Goal: Find specific page/section: Find specific page/section

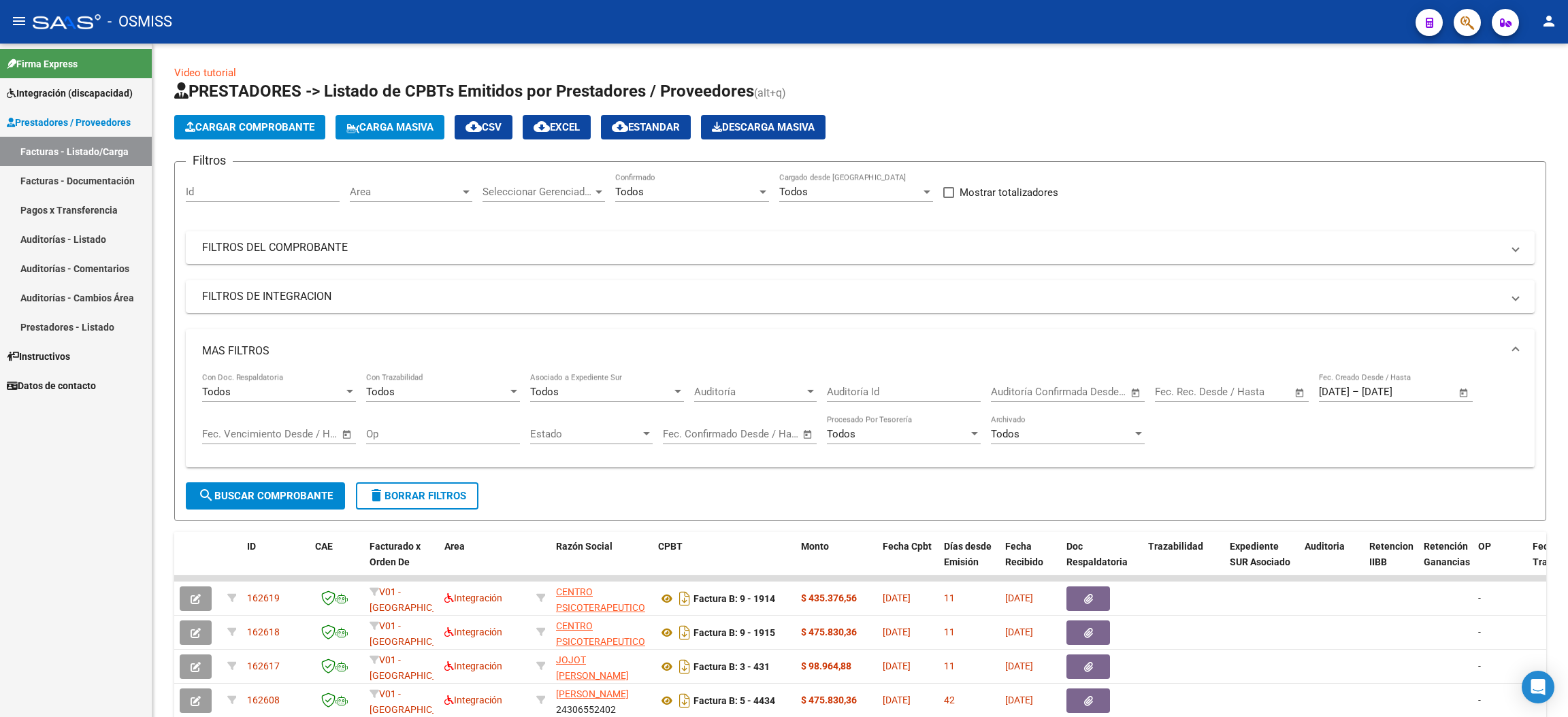
scroll to position [300, 0]
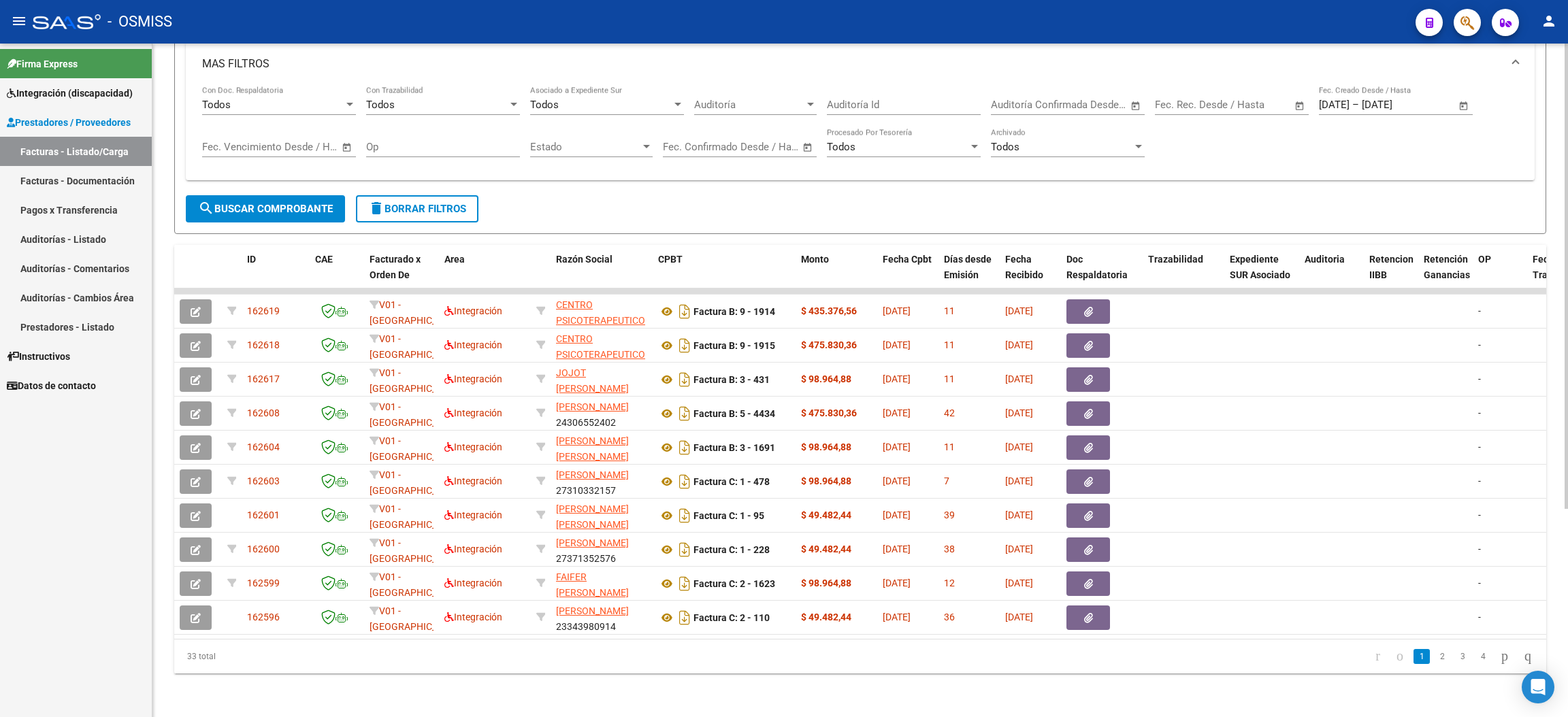
click at [304, 202] on span "search Buscar Comprobante" at bounding box center [265, 208] width 135 height 13
drag, startPoint x: 218, startPoint y: 657, endPoint x: 172, endPoint y: 653, distance: 46.2
click at [172, 653] on div "Video tutorial PRESTADORES -> Listado de CPBTs Emitidos por Prestadores / Prove…" at bounding box center [860, 237] width 1416 height 960
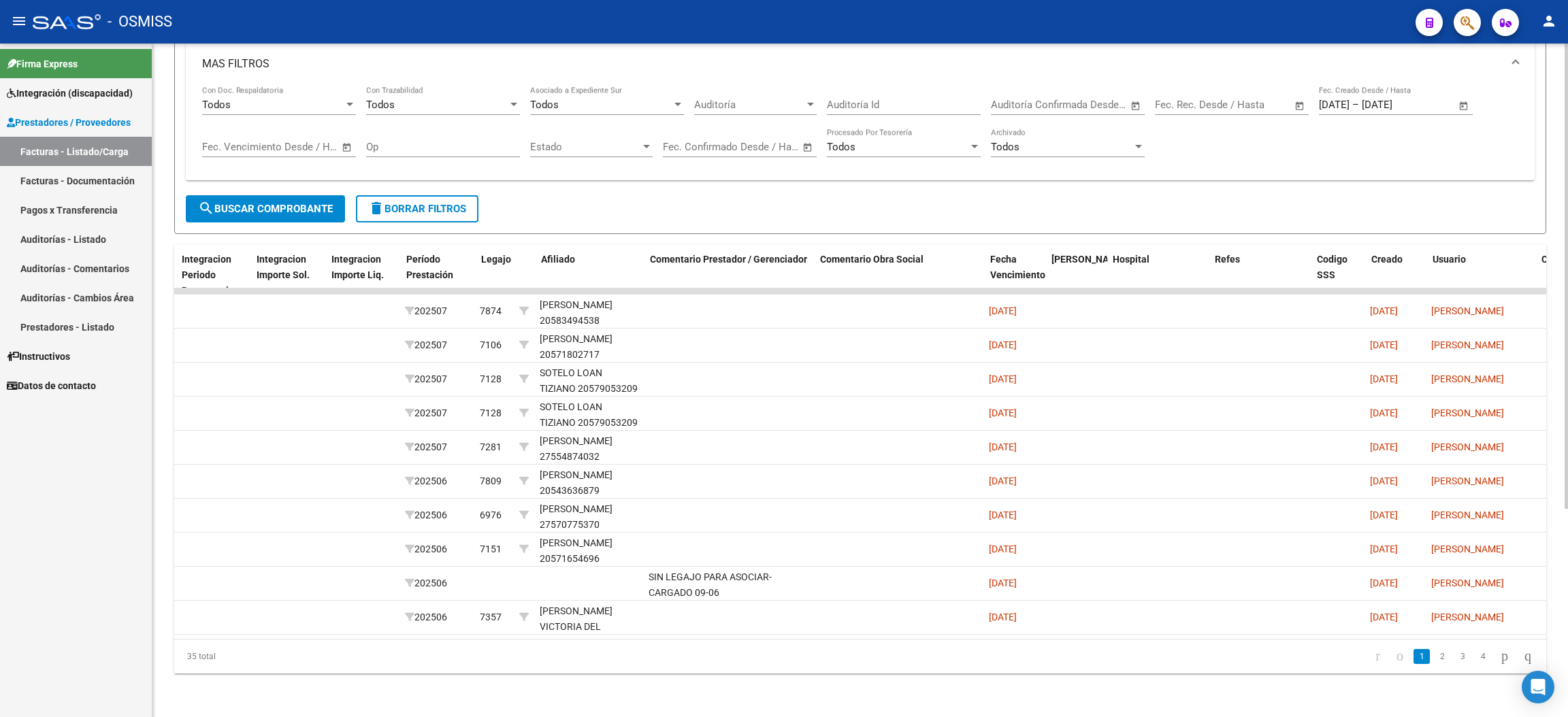
scroll to position [0, 1609]
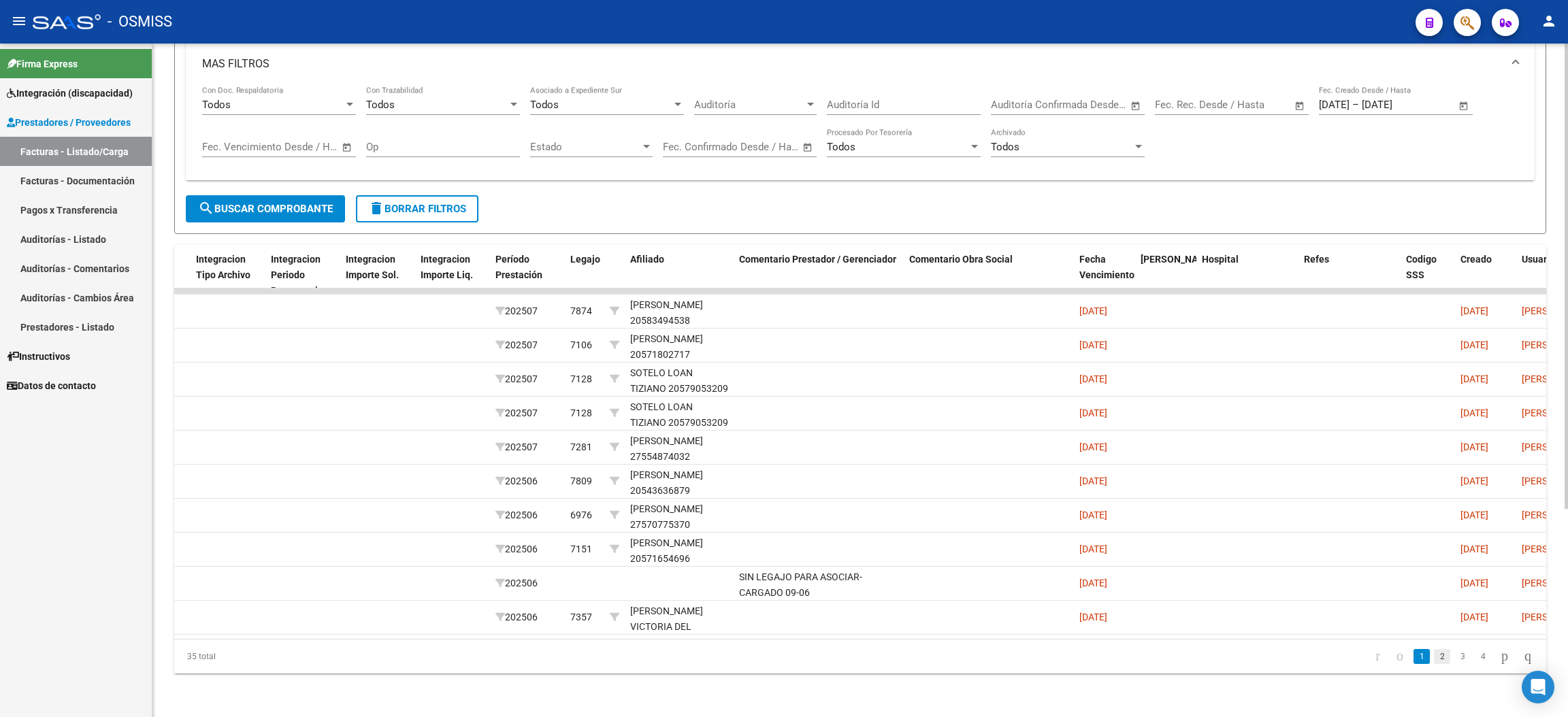
click at [1434, 656] on link "2" at bounding box center [1442, 656] width 17 height 15
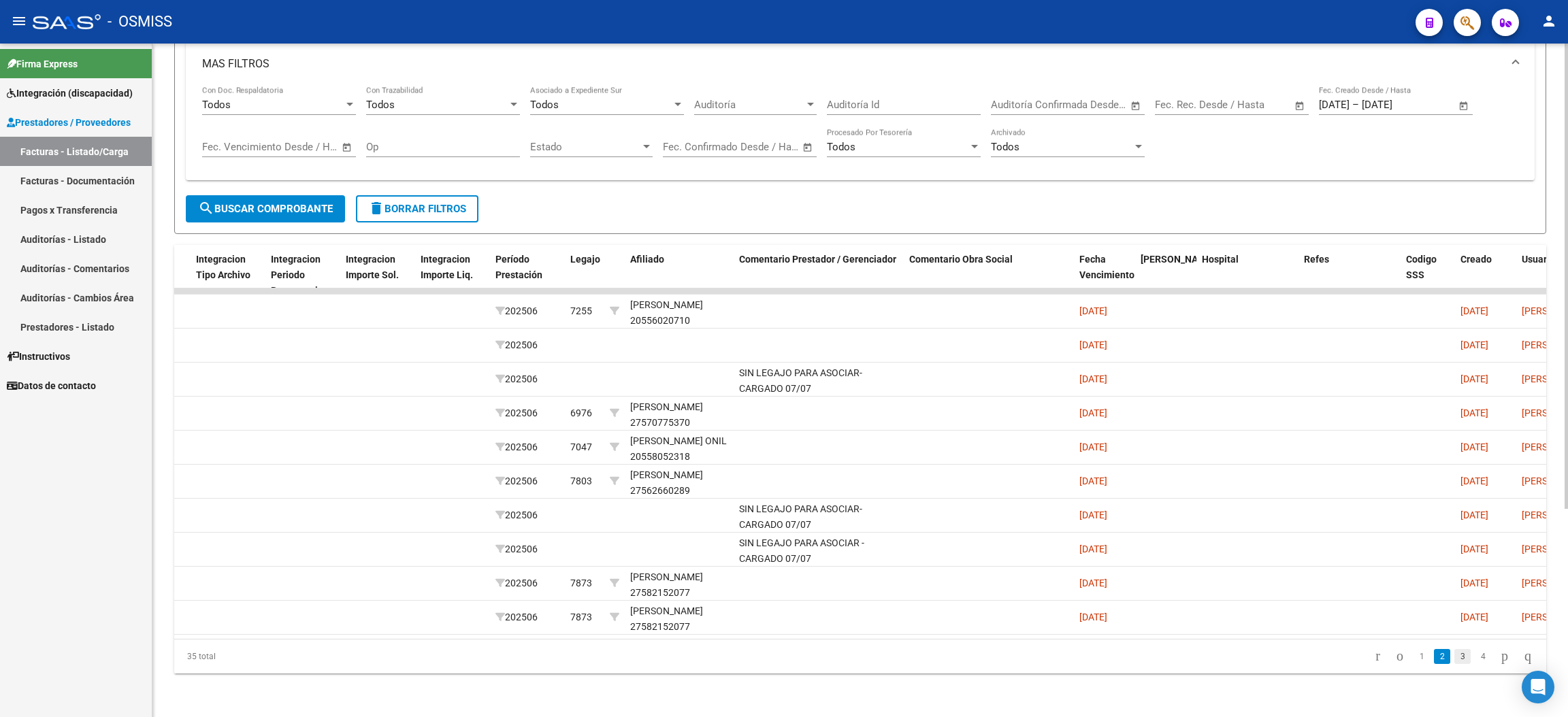
click at [1454, 653] on link "3" at bounding box center [1463, 656] width 17 height 15
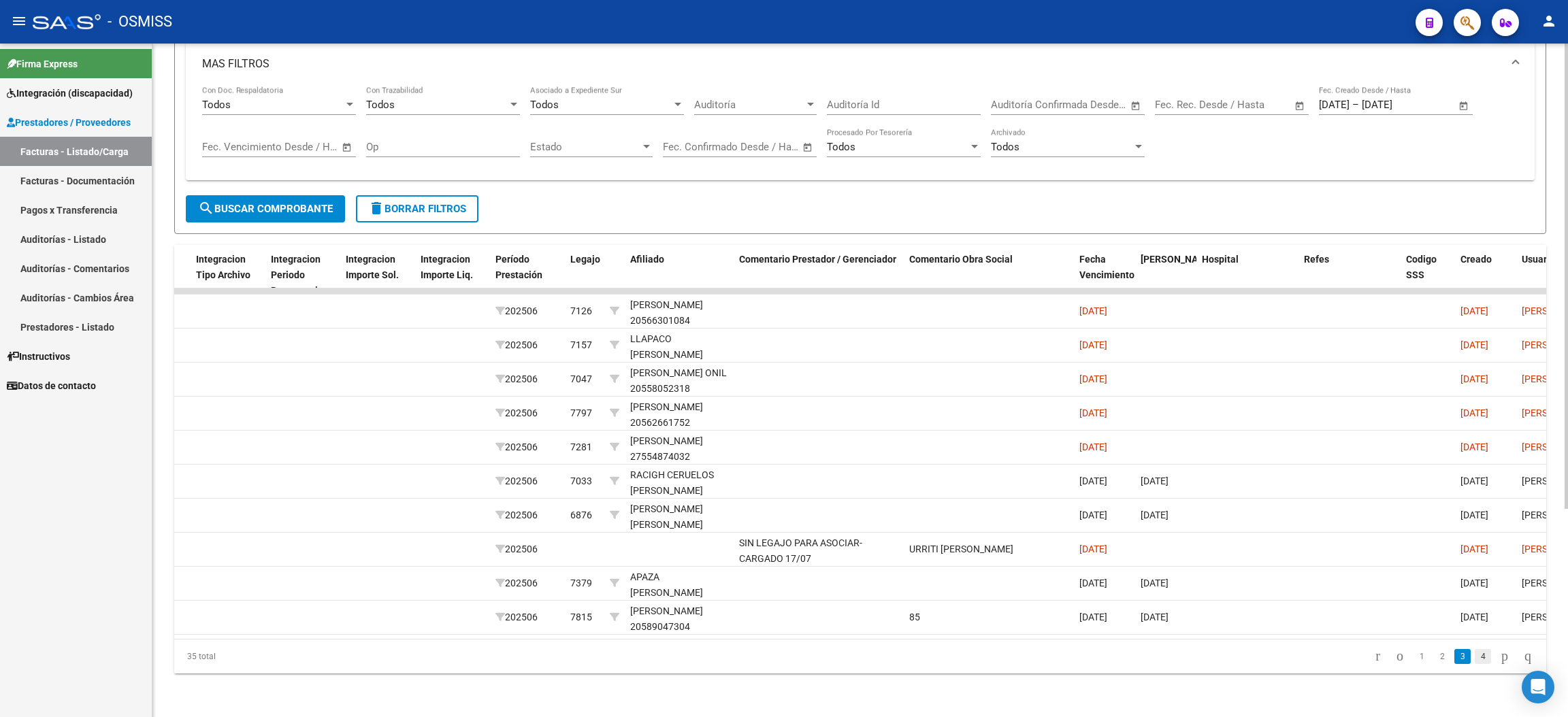
click at [1474, 654] on link "4" at bounding box center [1483, 656] width 17 height 15
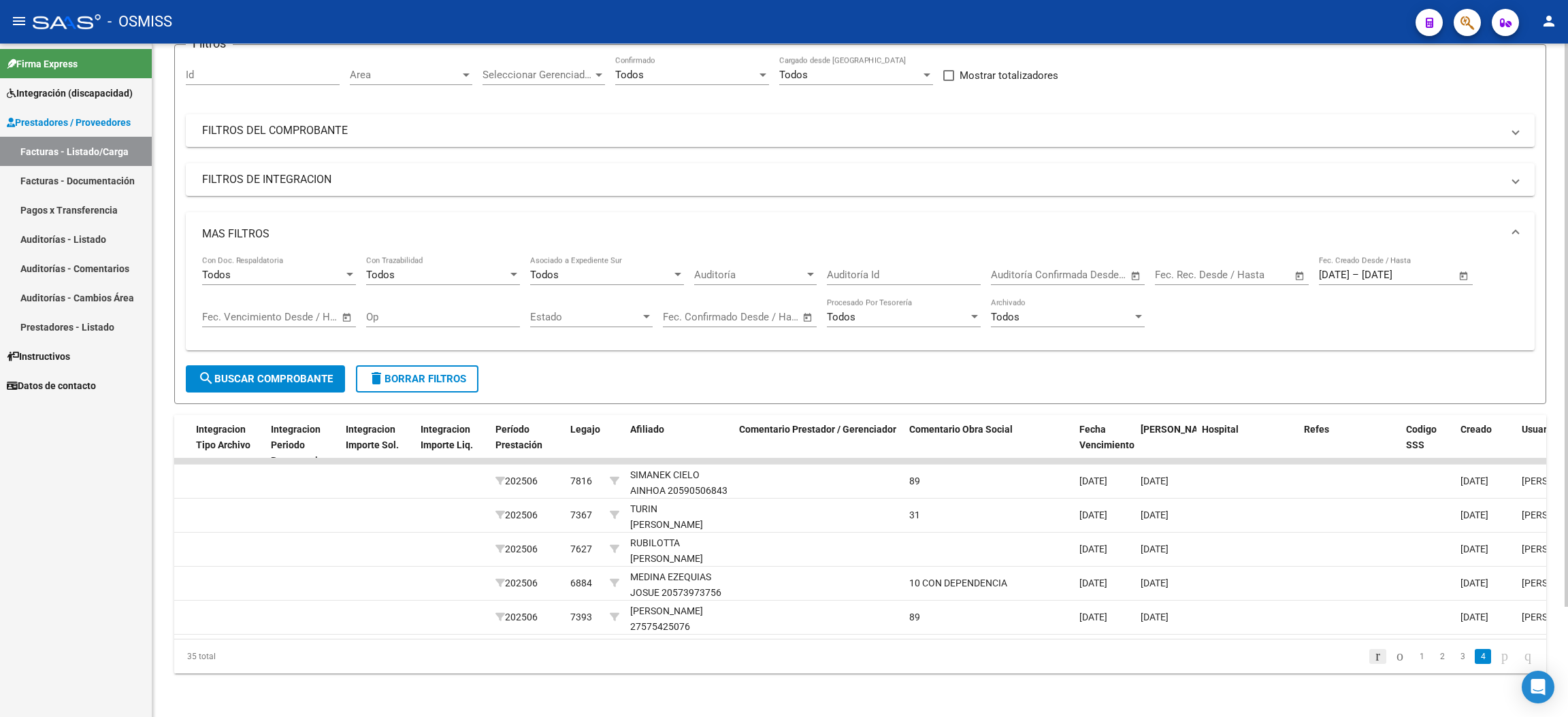
click at [1373, 657] on icon "go to first page" at bounding box center [1377, 656] width 9 height 17
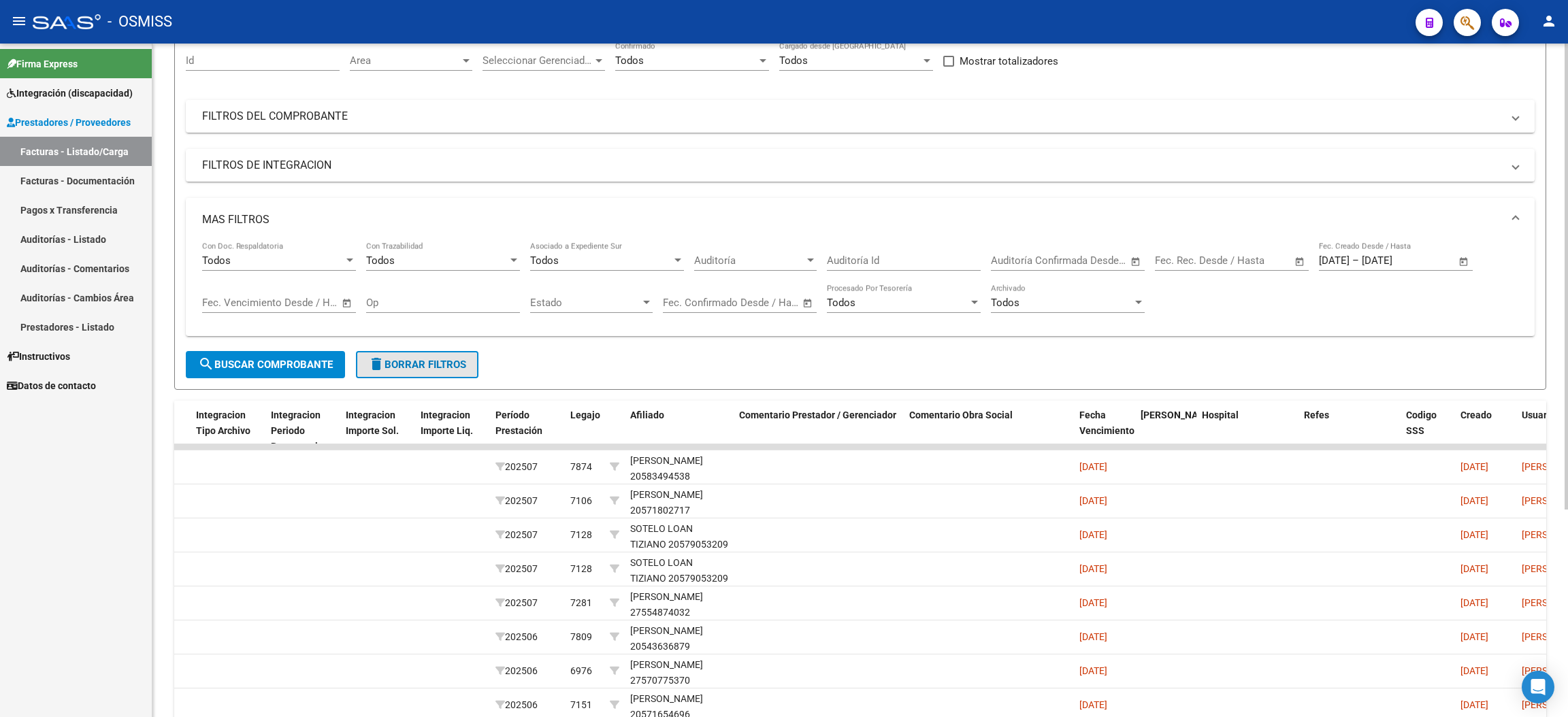
click at [434, 361] on span "delete Borrar Filtros" at bounding box center [417, 364] width 98 height 13
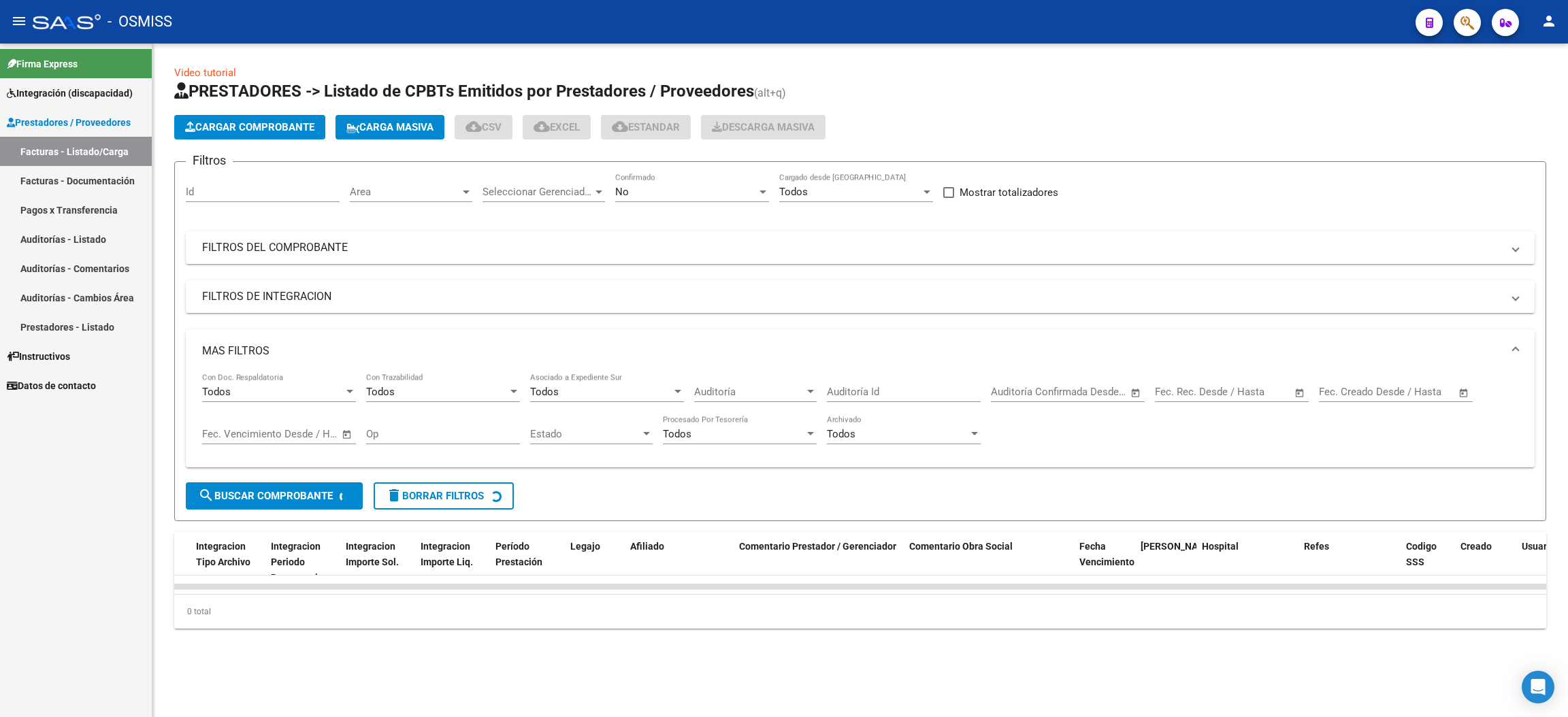
scroll to position [0, 0]
